Goal: Find specific page/section: Find specific page/section

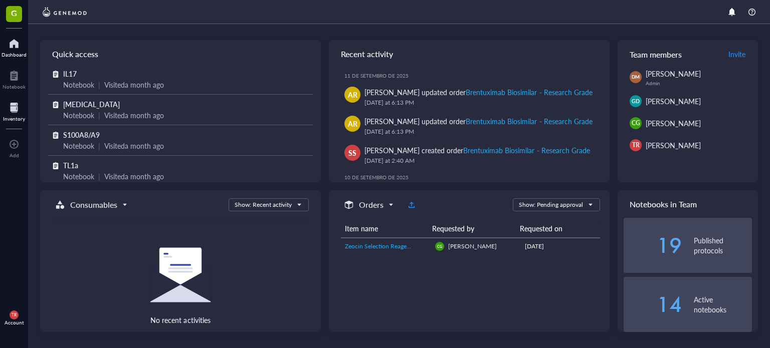
click at [14, 116] on div "Inventory" at bounding box center [14, 119] width 22 height 6
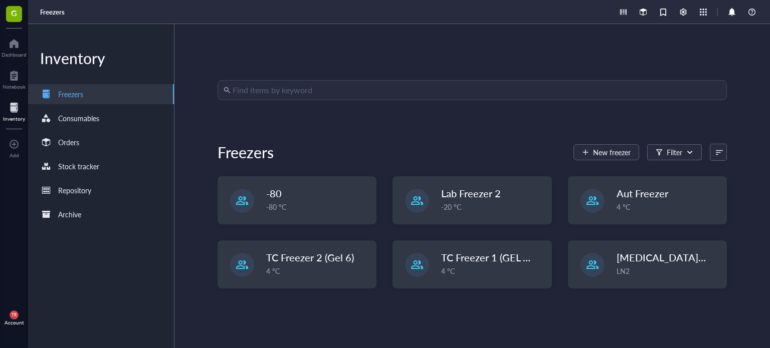
click at [266, 89] on input "search" at bounding box center [477, 90] width 488 height 19
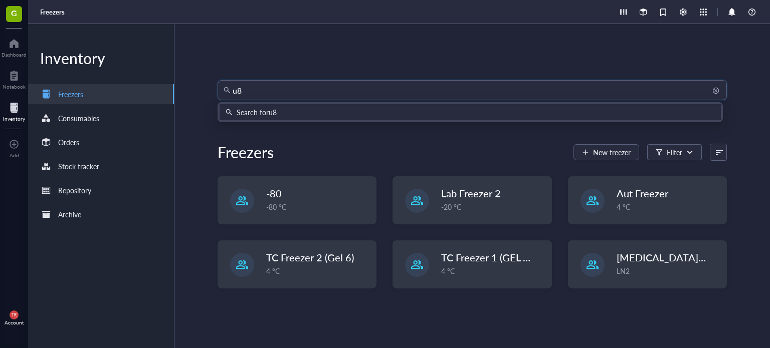
type input "u87"
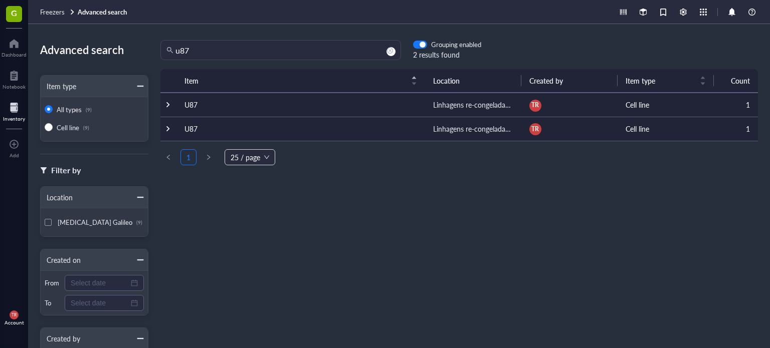
click at [188, 105] on td "U87" at bounding box center [301, 105] width 249 height 24
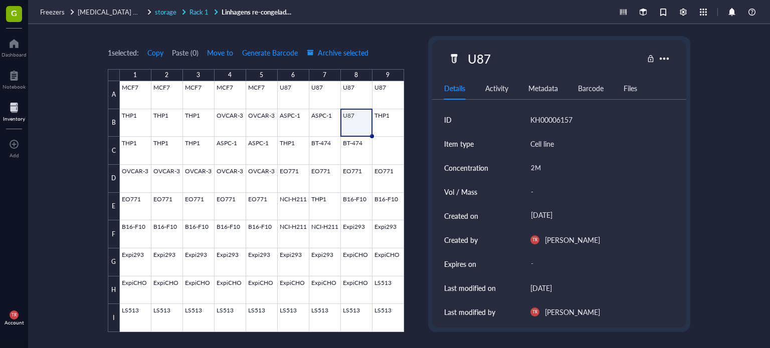
click at [208, 14] on div "Rack 1" at bounding box center [205, 12] width 30 height 9
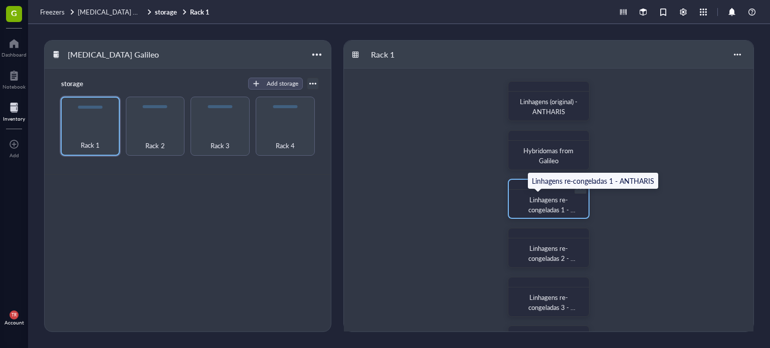
click at [530, 206] on span "Linhagens re-congeladas 1 - ANTHARIS" at bounding box center [552, 210] width 47 height 30
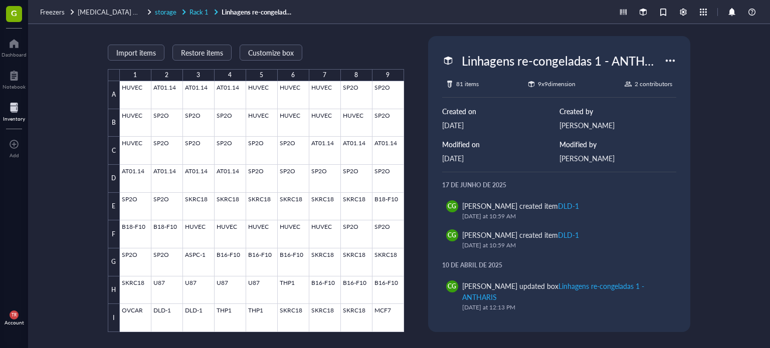
click at [199, 12] on span "Rack 1" at bounding box center [199, 12] width 19 height 10
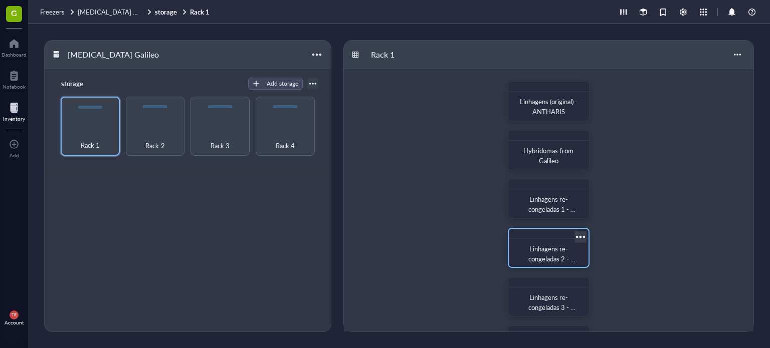
click at [561, 251] on span "Linhagens re-congeladas 2 - ANTHARIS" at bounding box center [552, 259] width 47 height 30
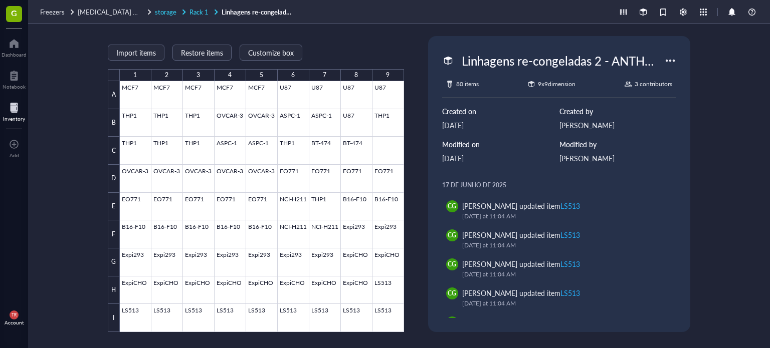
click at [197, 16] on span "Rack 1" at bounding box center [199, 12] width 19 height 10
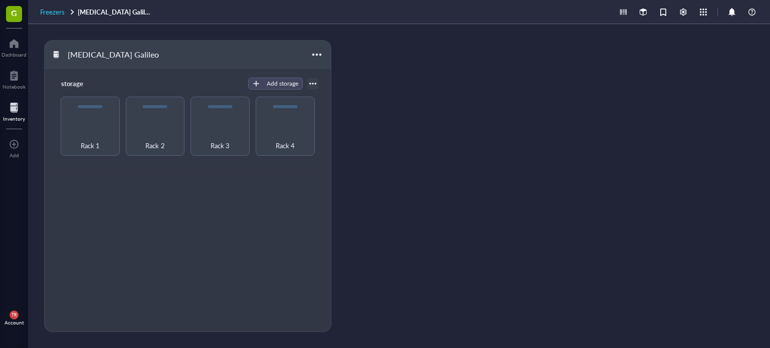
click at [46, 11] on span "Freezers" at bounding box center [52, 12] width 25 height 10
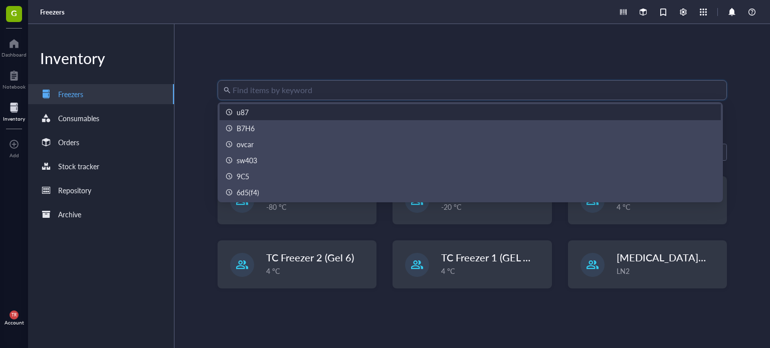
click at [275, 86] on input "search" at bounding box center [477, 90] width 488 height 19
click at [242, 112] on div "u87" at bounding box center [243, 112] width 12 height 11
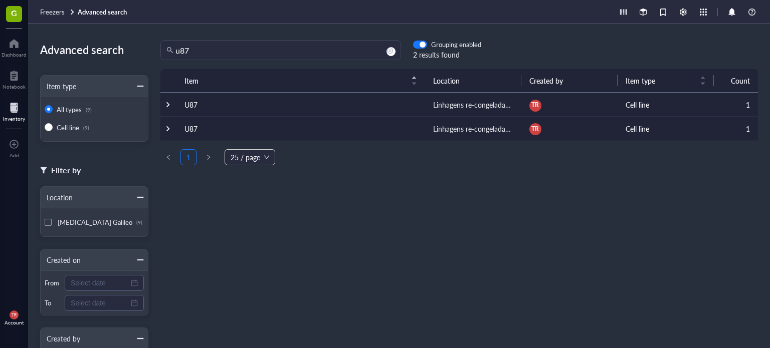
click at [449, 80] on th "Location" at bounding box center [473, 81] width 96 height 24
click at [517, 81] on th "Location" at bounding box center [473, 81] width 96 height 24
click at [410, 78] on div "Item" at bounding box center [301, 81] width 233 height 12
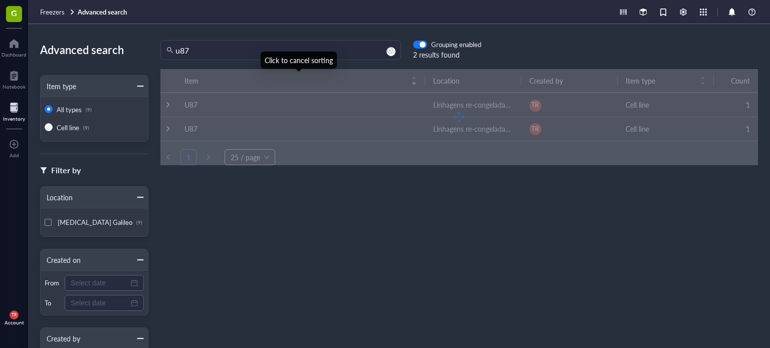
click at [410, 78] on div at bounding box center [459, 117] width 598 height 96
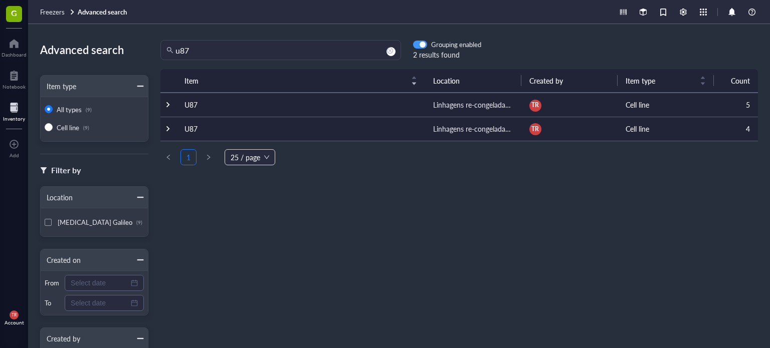
click at [416, 46] on span "button" at bounding box center [420, 44] width 13 height 7
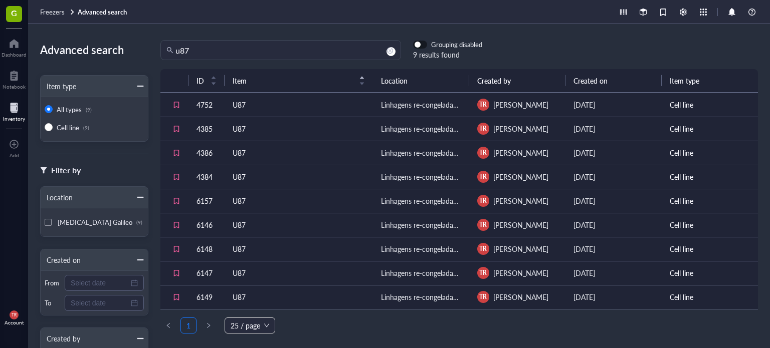
click at [425, 47] on span "button" at bounding box center [420, 44] width 13 height 7
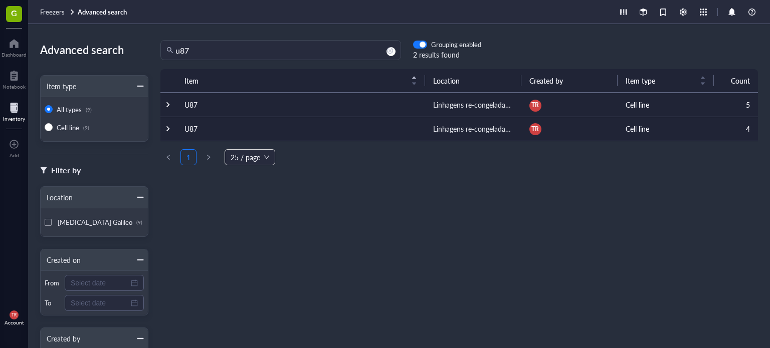
click at [408, 78] on div "Item" at bounding box center [301, 81] width 233 height 12
